Goal: Navigation & Orientation: Understand site structure

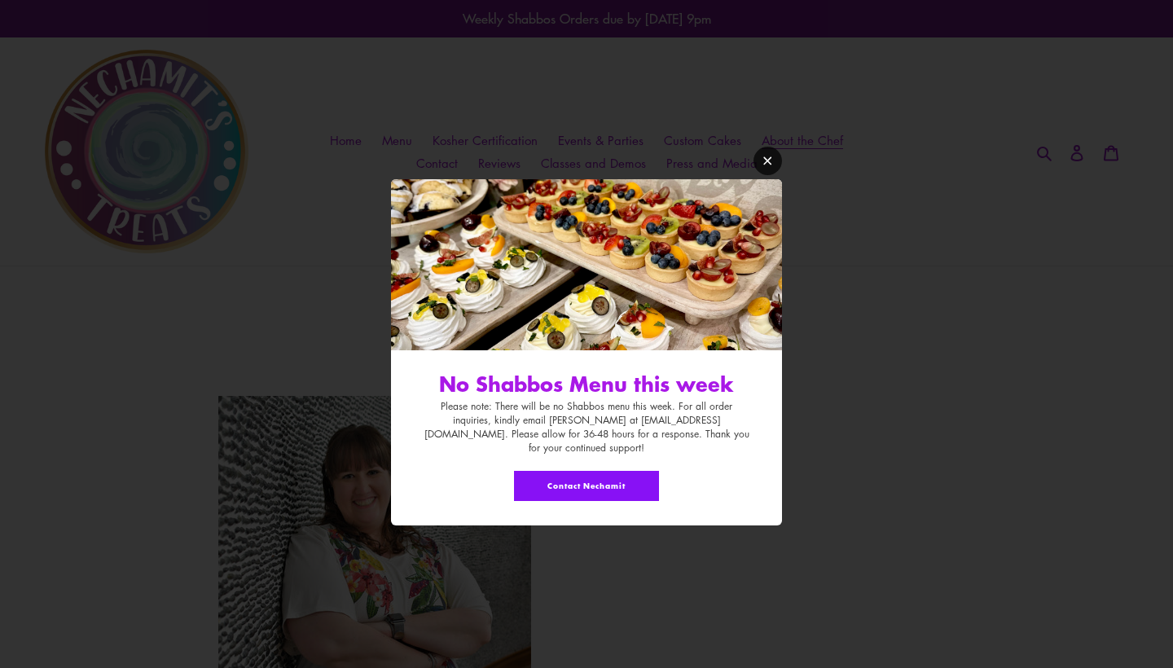
click at [768, 167] on icon "Modal window" at bounding box center [767, 161] width 12 height 12
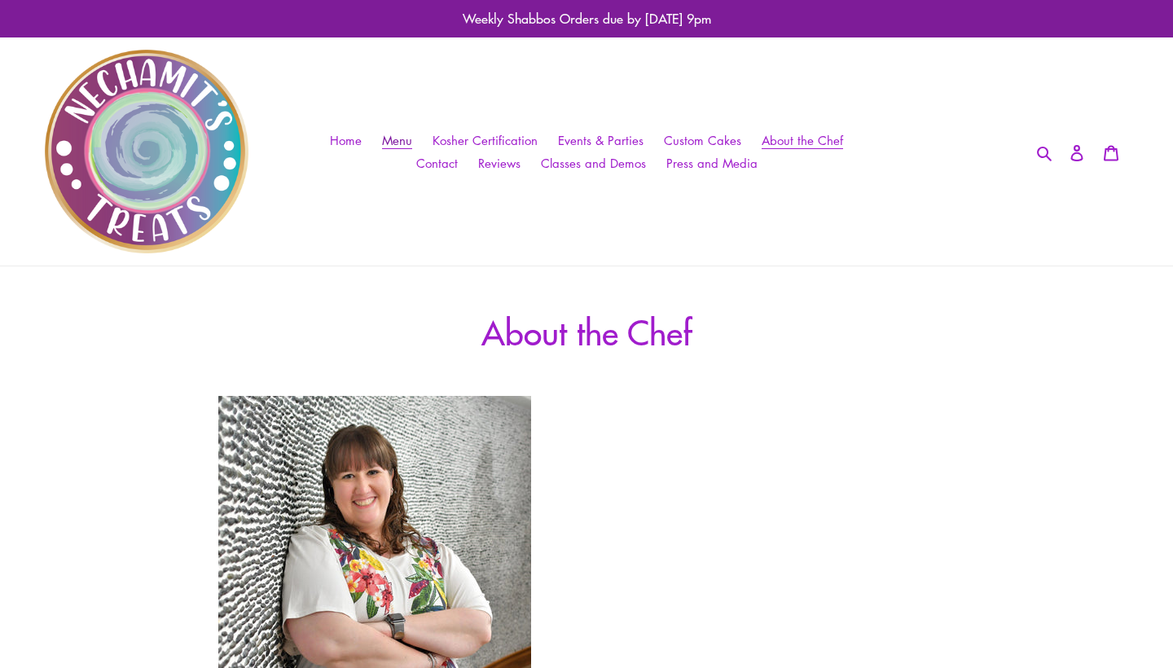
click at [405, 139] on span "Menu" at bounding box center [397, 140] width 30 height 17
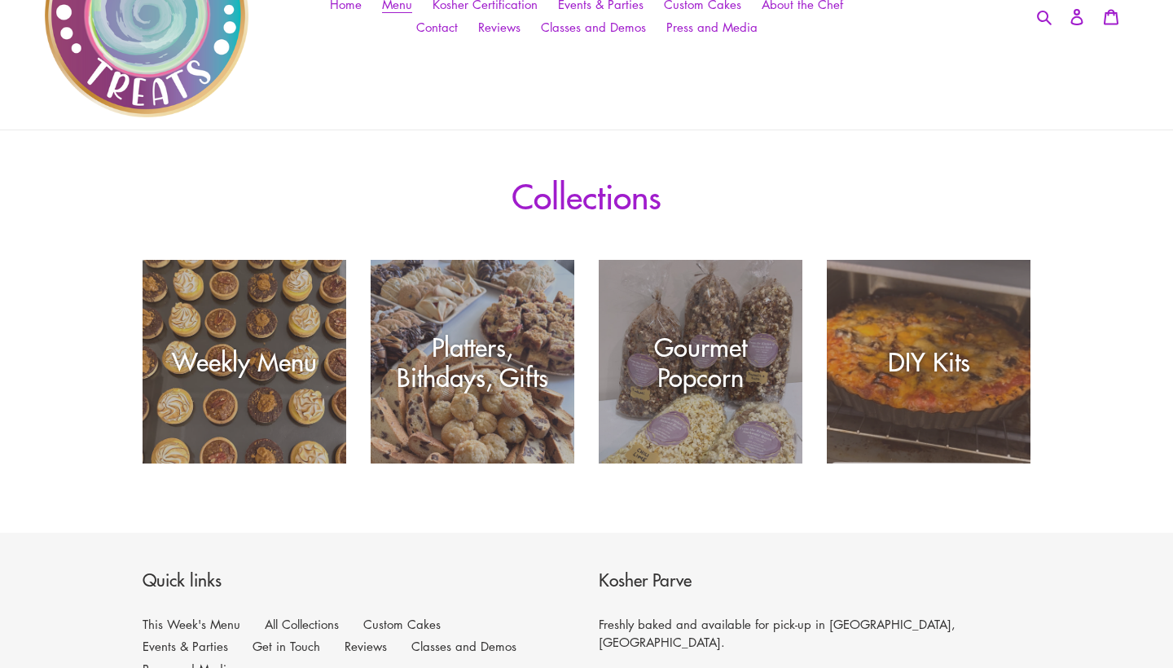
scroll to position [-2, 0]
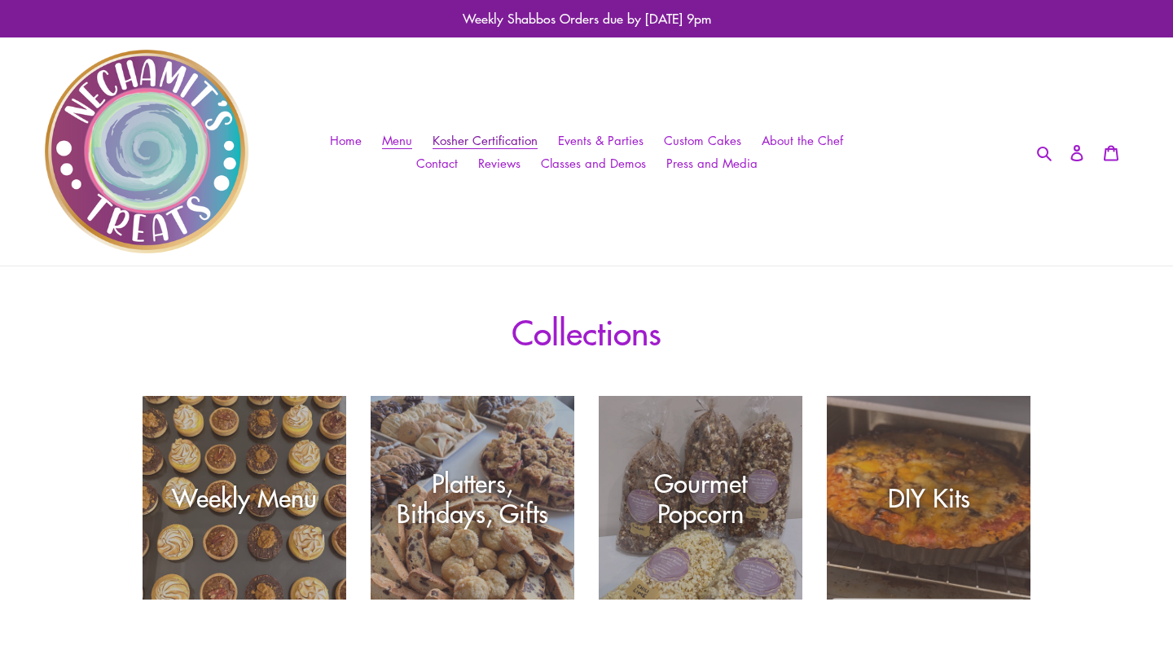
click at [520, 138] on span "Kosher Certification" at bounding box center [484, 140] width 105 height 17
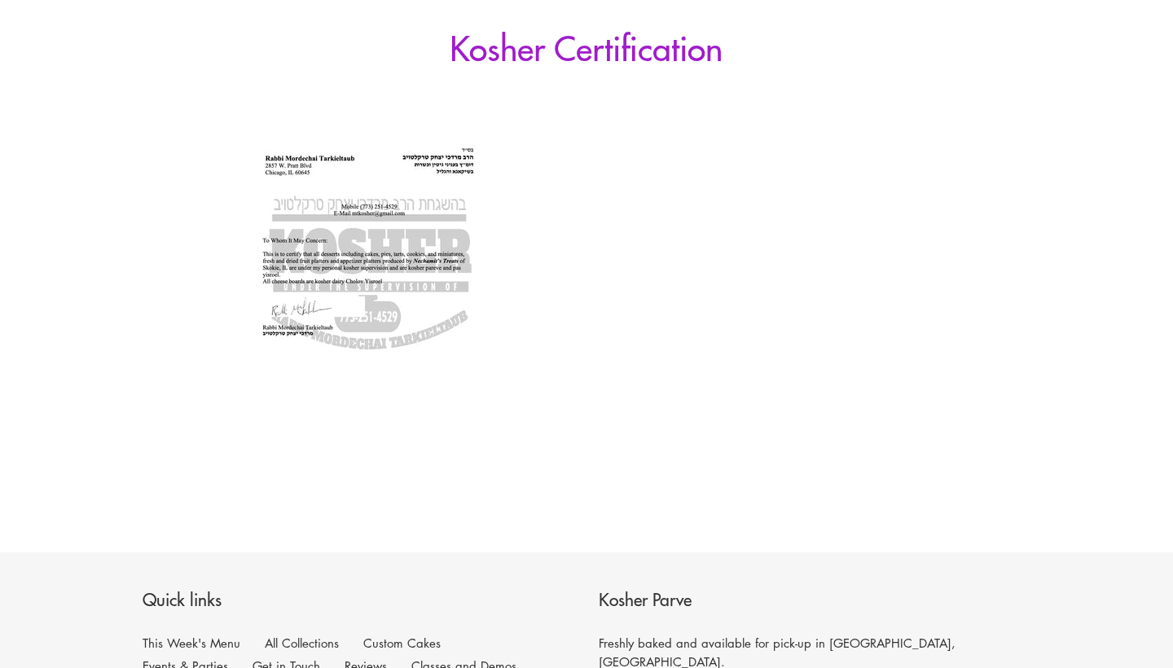
scroll to position [278, 0]
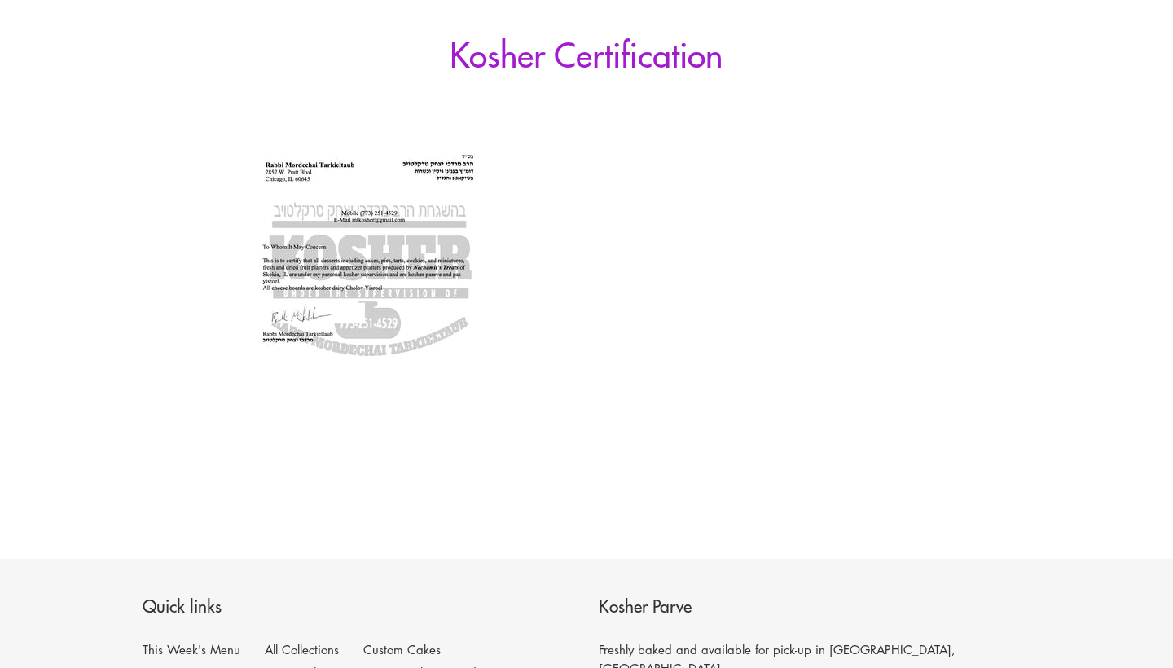
click at [393, 327] on img at bounding box center [369, 313] width 302 height 391
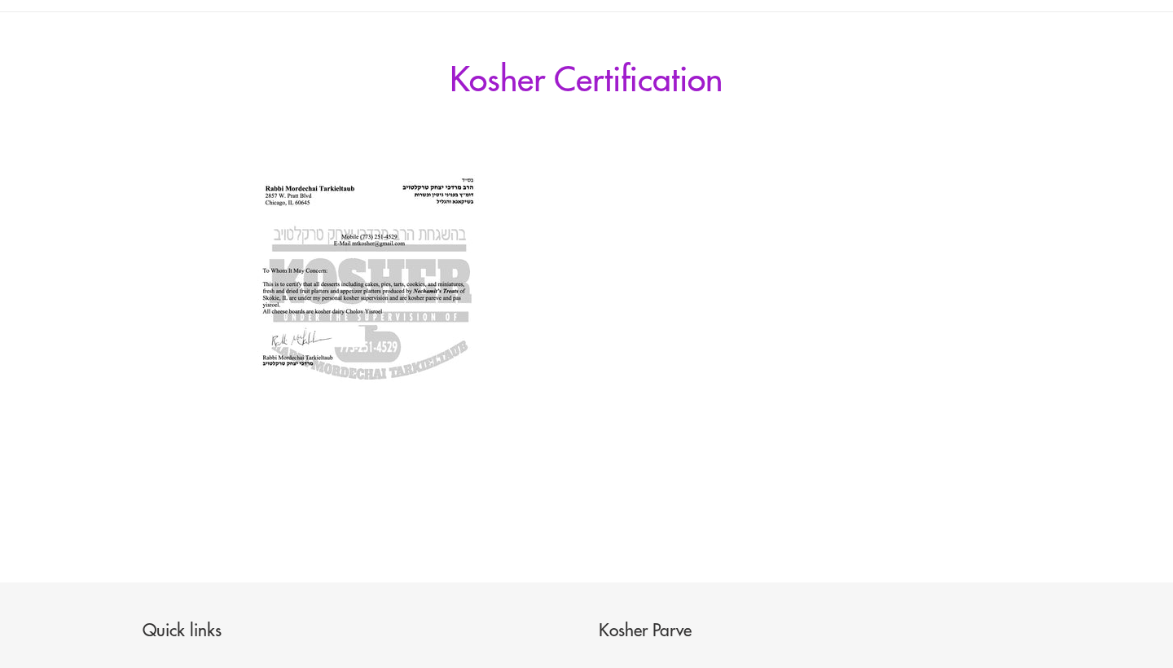
scroll to position [0, 0]
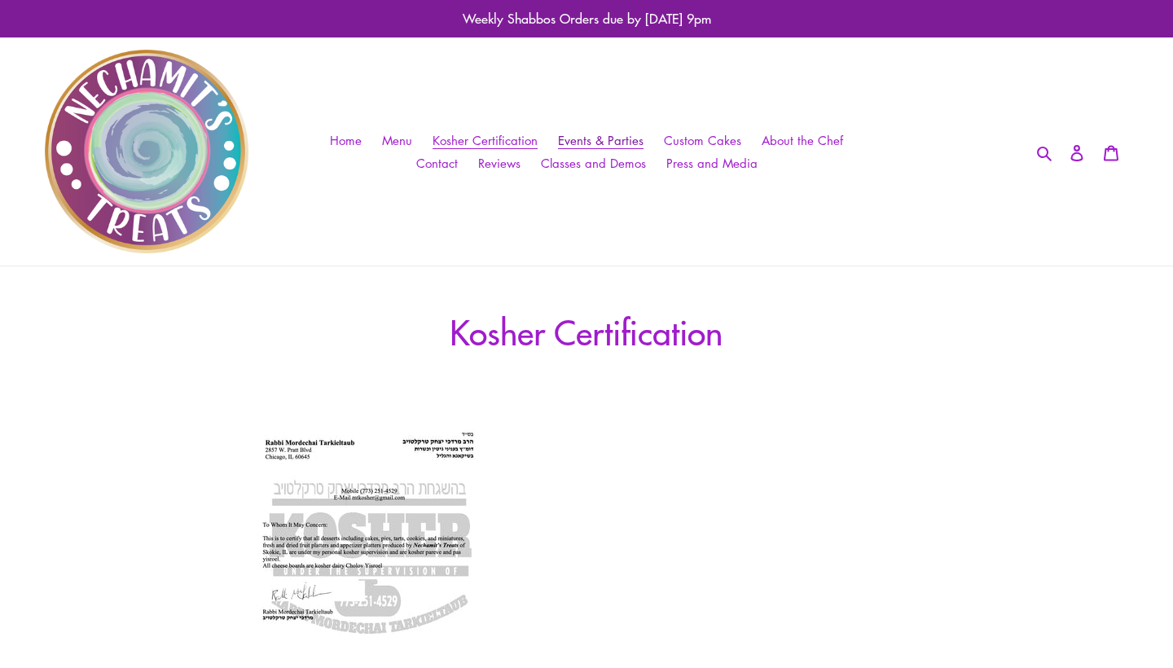
click at [621, 134] on span "Events & Parties" at bounding box center [601, 140] width 86 height 17
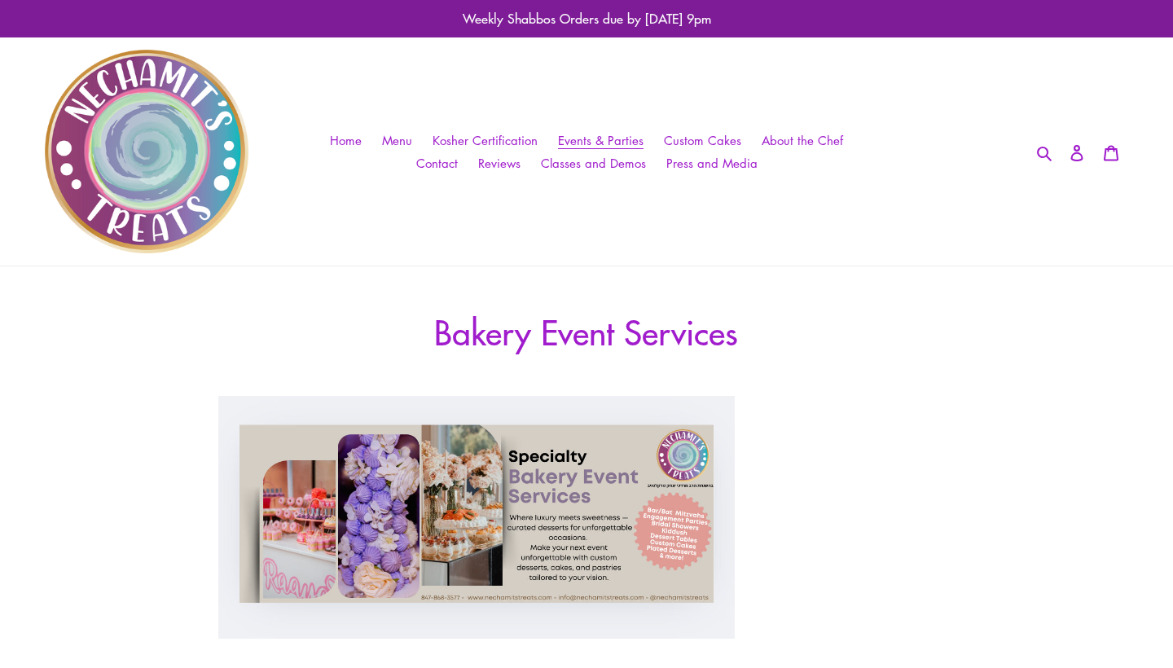
scroll to position [635, 0]
